Goal: Task Accomplishment & Management: Use online tool/utility

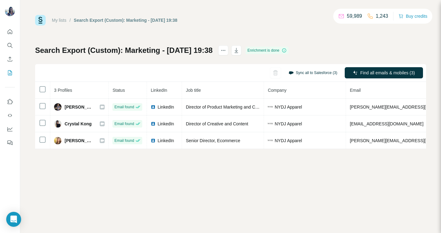
click at [308, 70] on button "Sync all to Salesforce (3)" at bounding box center [312, 72] width 57 height 9
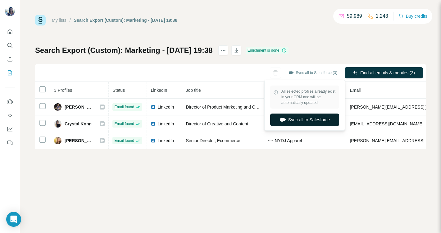
click at [283, 121] on icon "button" at bounding box center [283, 119] width 6 height 6
